Goal: Information Seeking & Learning: Learn about a topic

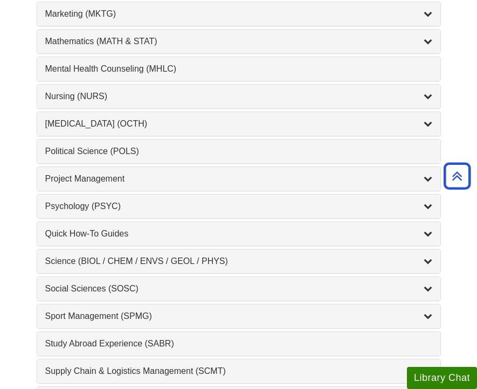
scroll to position [969, 0]
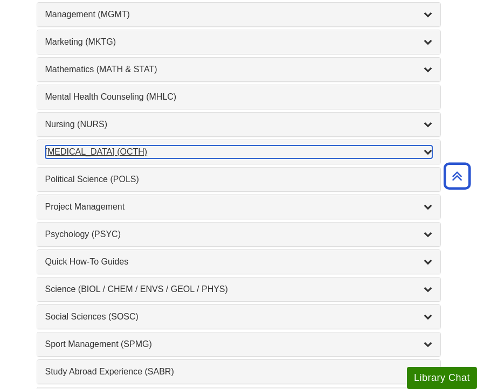
click at [105, 153] on div "Occupational Therapy (OCTH) , 2 guides" at bounding box center [238, 152] width 387 height 13
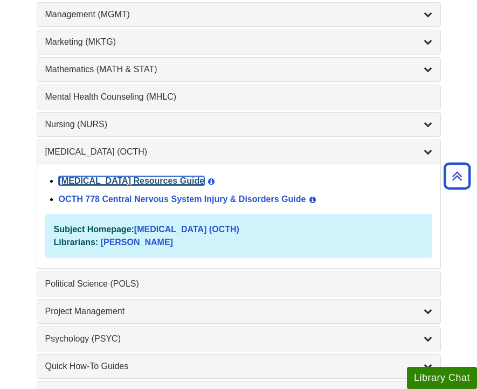
click at [131, 182] on link "Occupational Therapy Resources Guide" at bounding box center [132, 180] width 146 height 9
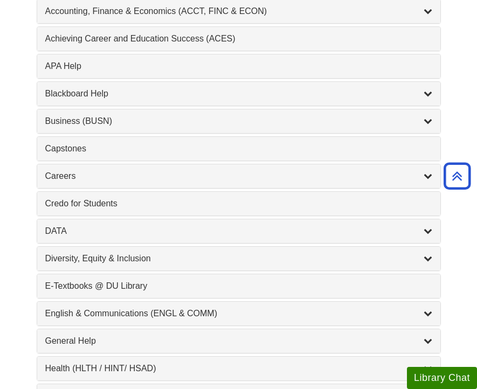
scroll to position [429, 0]
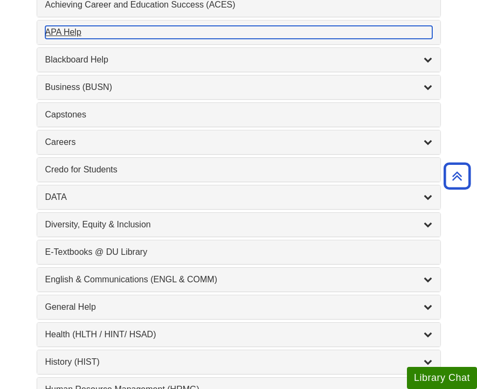
click at [68, 32] on div "APA Help , 1 guides" at bounding box center [238, 32] width 387 height 13
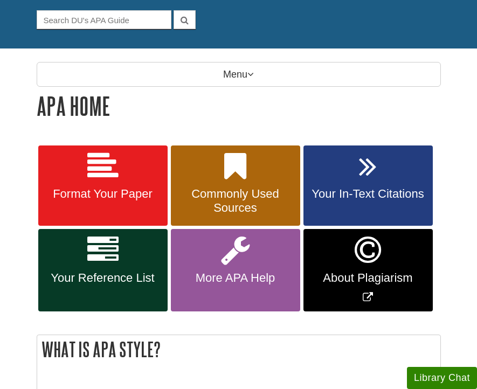
scroll to position [100, 0]
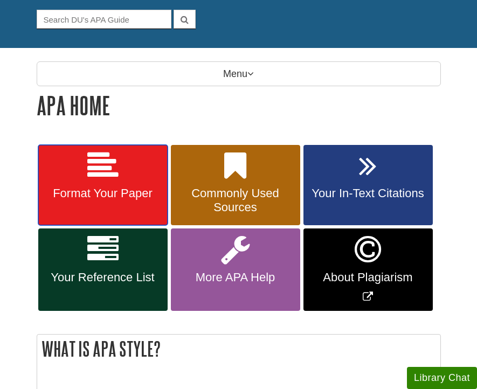
click at [109, 172] on icon at bounding box center [102, 165] width 31 height 31
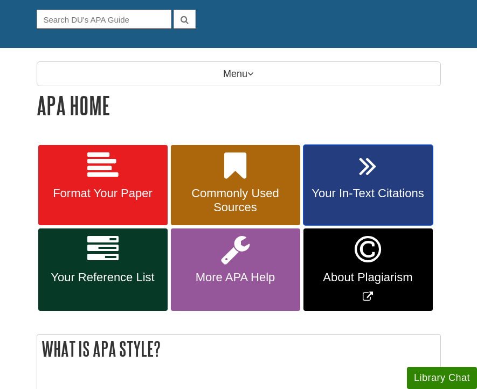
click at [365, 194] on span "Your In-Text Citations" at bounding box center [367, 193] width 113 height 14
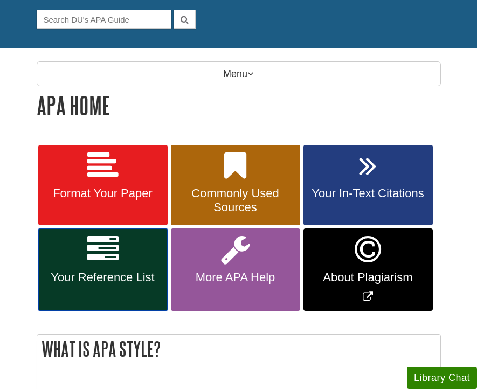
click at [123, 265] on link "Your Reference List" at bounding box center [102, 269] width 129 height 82
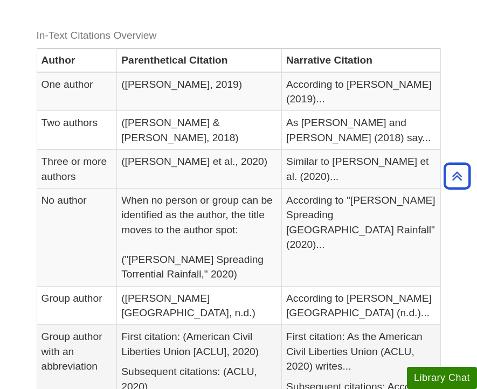
scroll to position [258, 0]
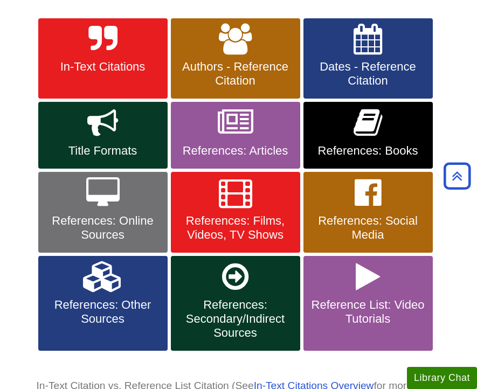
scroll to position [227, 0]
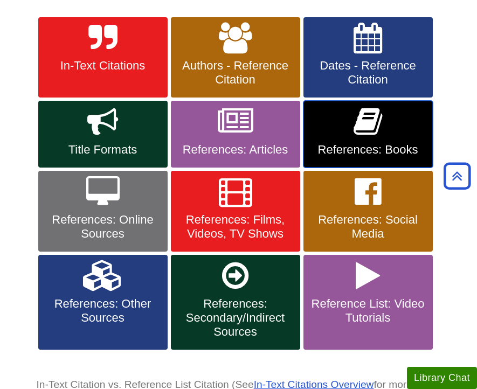
click at [334, 123] on link "References: Books" at bounding box center [367, 134] width 129 height 67
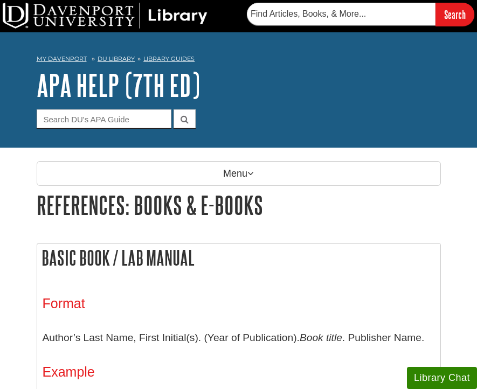
click at [282, 218] on h1 "References: Books & E-books" at bounding box center [239, 204] width 404 height 27
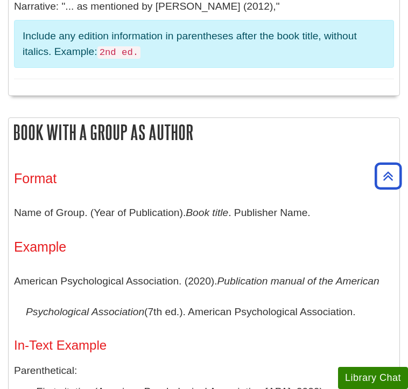
scroll to position [523, 0]
